Goal: Task Accomplishment & Management: Use online tool/utility

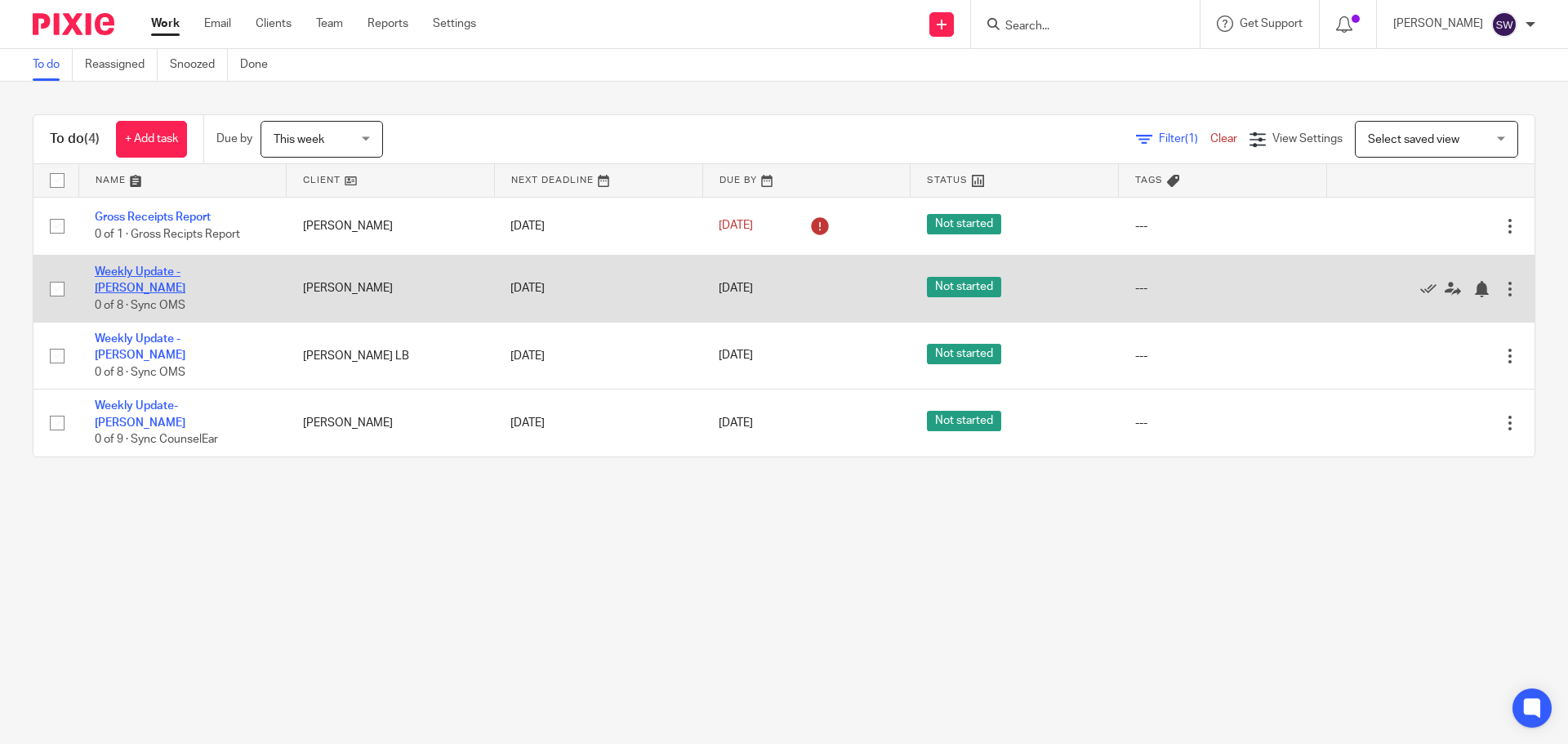
click at [146, 278] on link "Weekly Update - [PERSON_NAME]" at bounding box center [140, 280] width 91 height 28
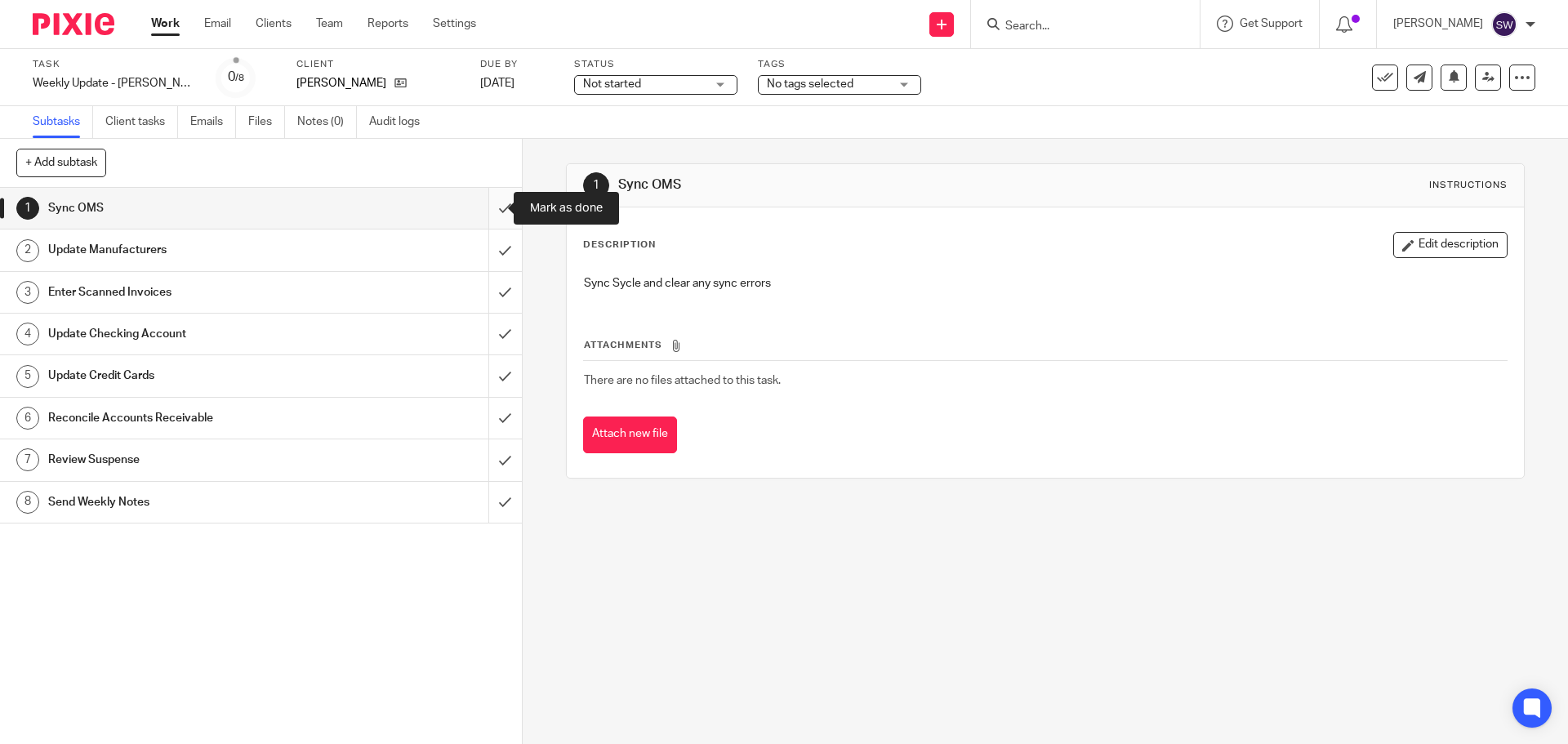
click at [496, 206] on input "submit" at bounding box center [261, 208] width 522 height 41
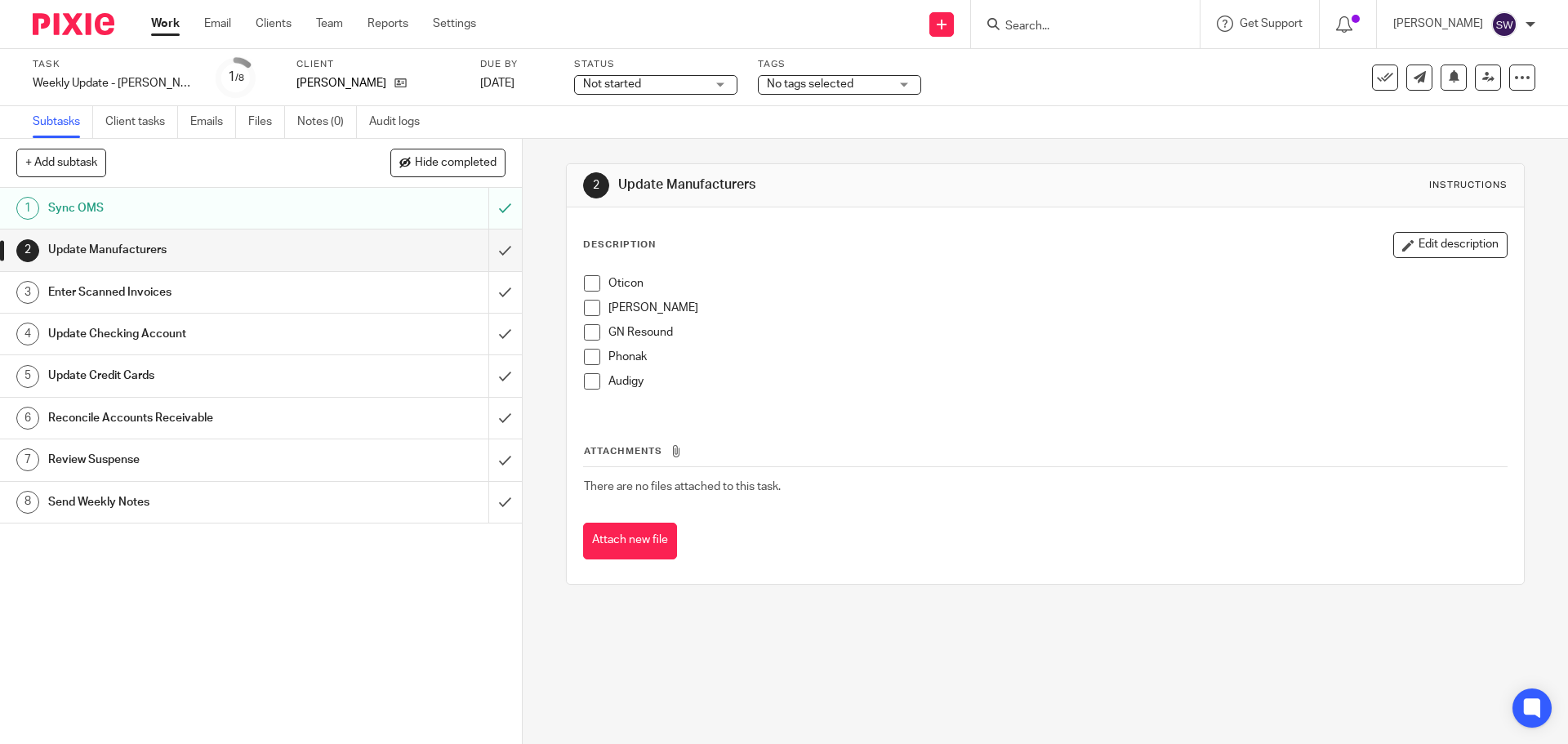
click at [967, 411] on div "Attachments There are no files attached to this task. Attach new file" at bounding box center [1044, 485] width 924 height 148
click at [668, 426] on div "Attachments There are no files attached to this task. Attach new file" at bounding box center [1044, 485] width 924 height 148
